Goal: Task Accomplishment & Management: Use online tool/utility

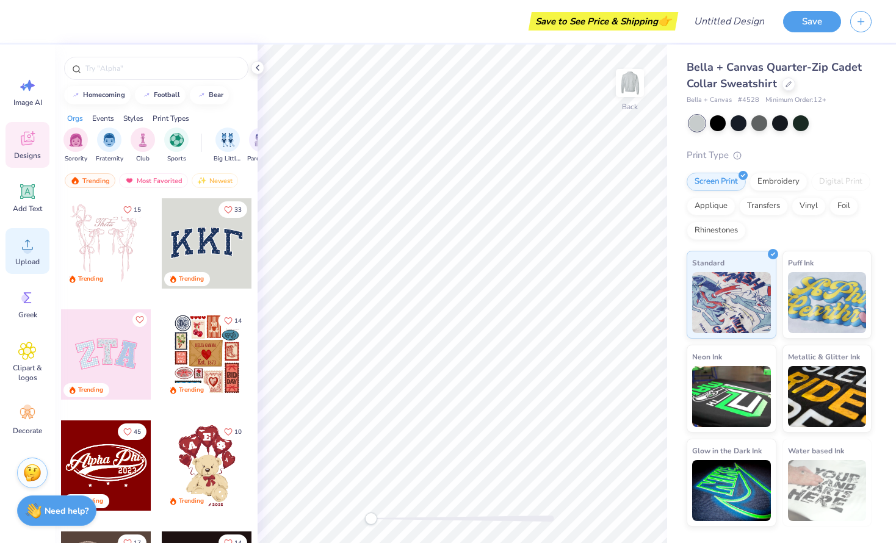
click at [31, 257] on span "Upload" at bounding box center [27, 262] width 24 height 10
click at [627, 90] on img at bounding box center [629, 83] width 49 height 49
click at [32, 244] on icon at bounding box center [27, 245] width 18 height 18
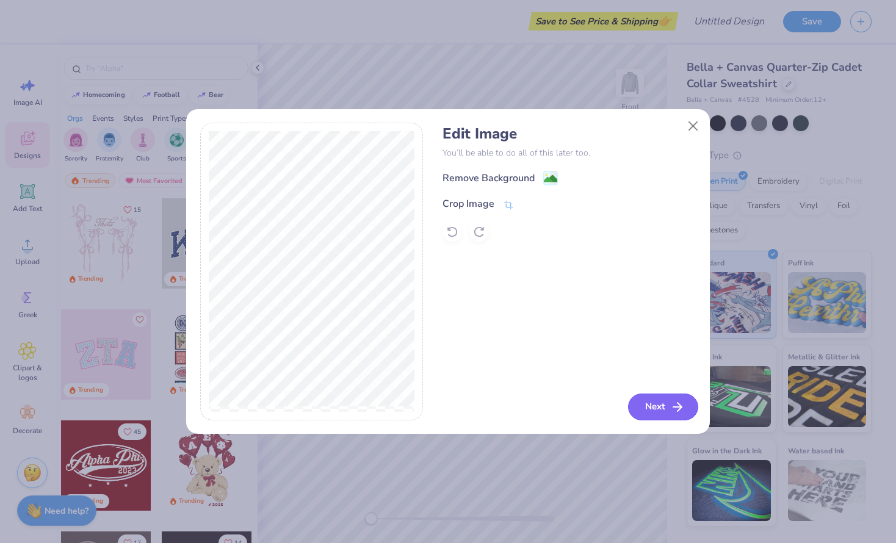
click at [662, 404] on button "Next" at bounding box center [663, 407] width 70 height 27
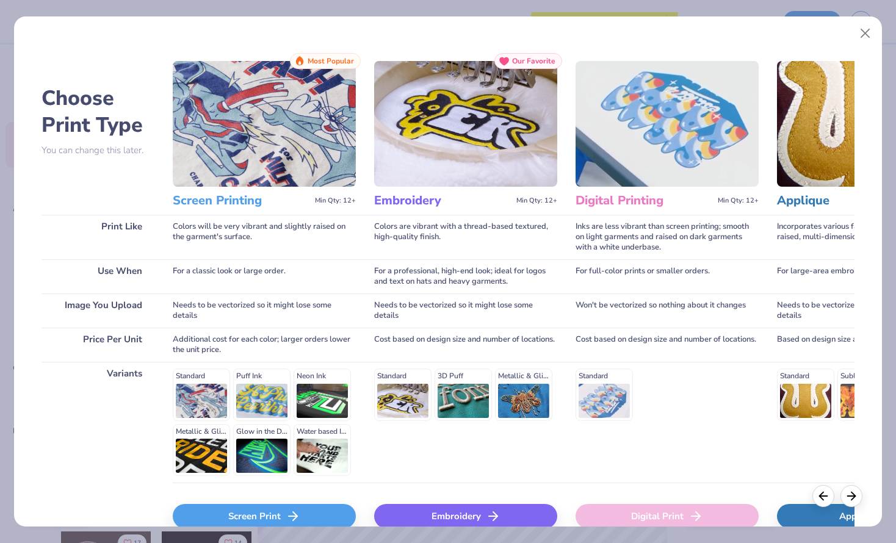
click at [881, 18] on div "Choose Print Type You can change this later. Print Like Use When Image You Uplo…" at bounding box center [448, 271] width 868 height 510
click at [858, 29] on button "Close" at bounding box center [865, 33] width 23 height 23
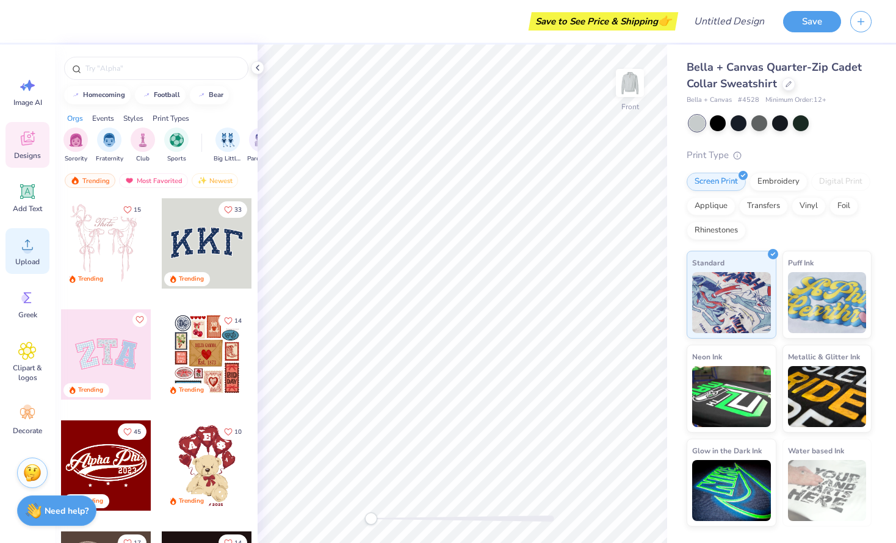
click at [11, 256] on div "Upload" at bounding box center [27, 251] width 44 height 46
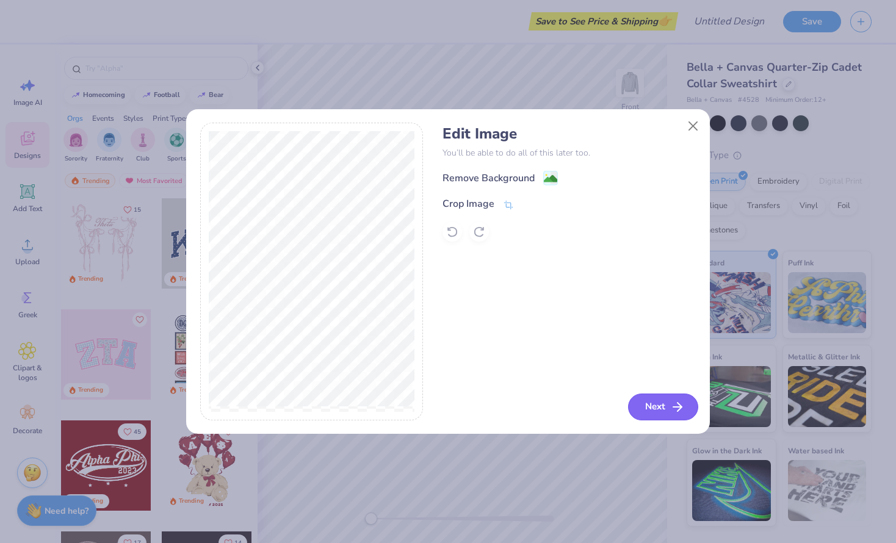
click at [676, 409] on icon "button" at bounding box center [677, 407] width 15 height 15
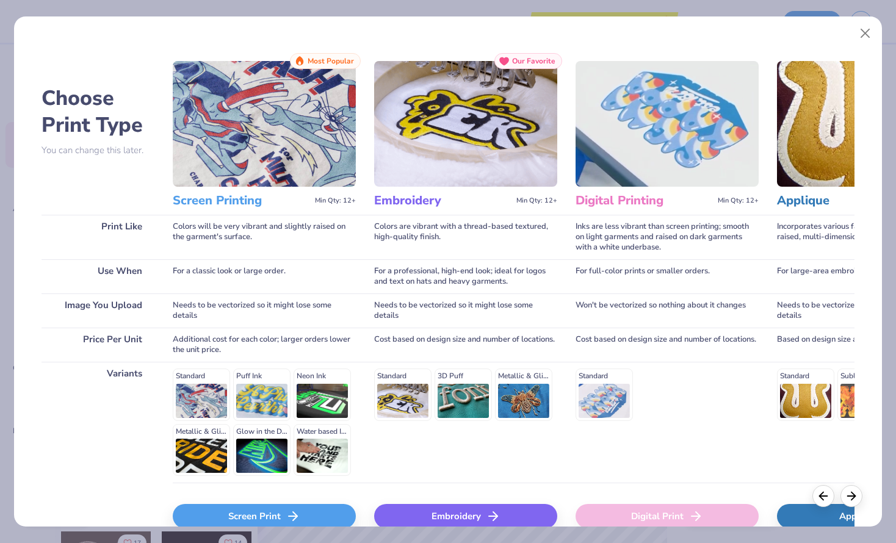
click at [301, 516] on div "Screen Print" at bounding box center [264, 516] width 183 height 24
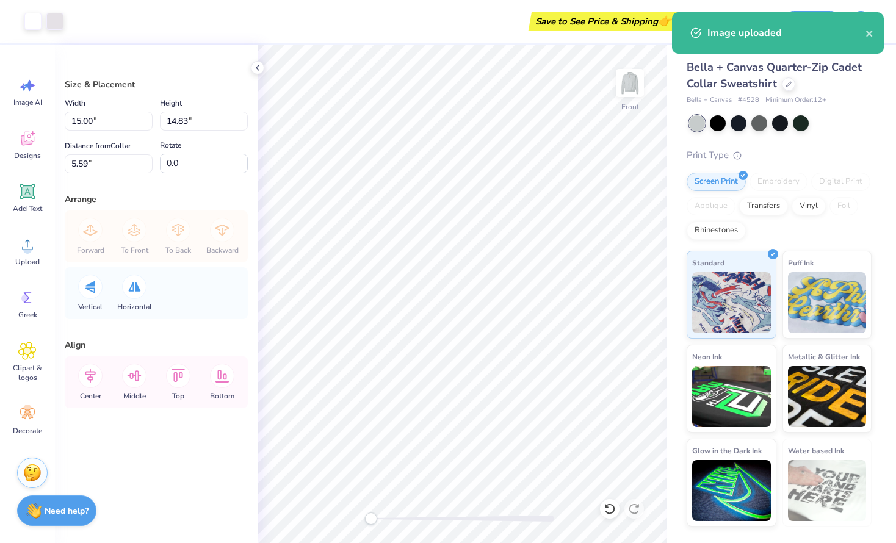
type input "10.75"
type input "10.62"
